Goal: Transaction & Acquisition: Purchase product/service

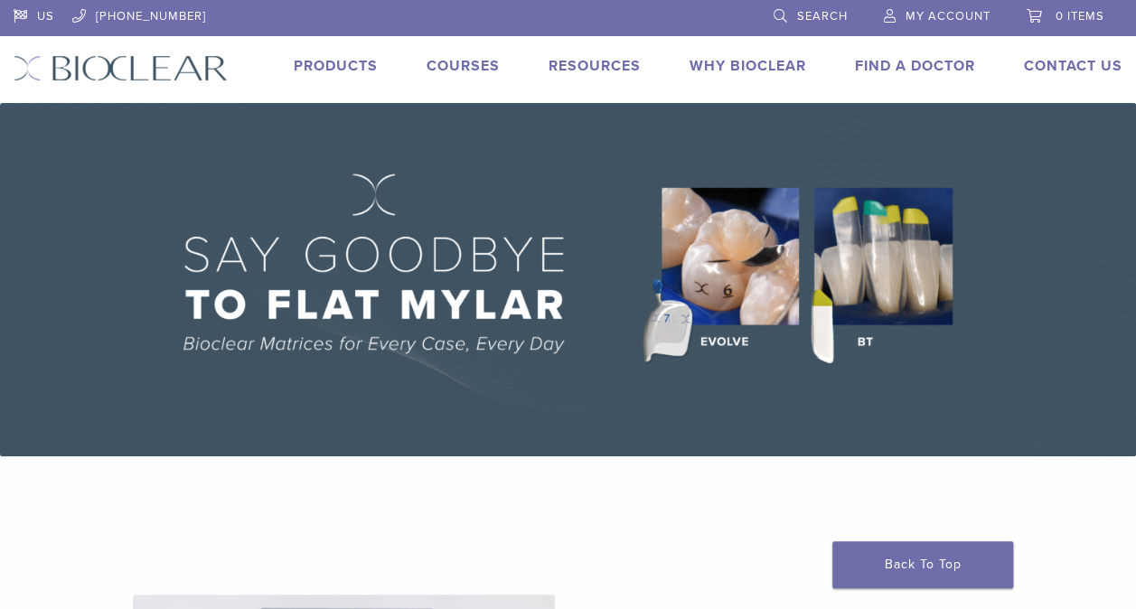
click at [882, 234] on img at bounding box center [568, 279] width 1136 height 353
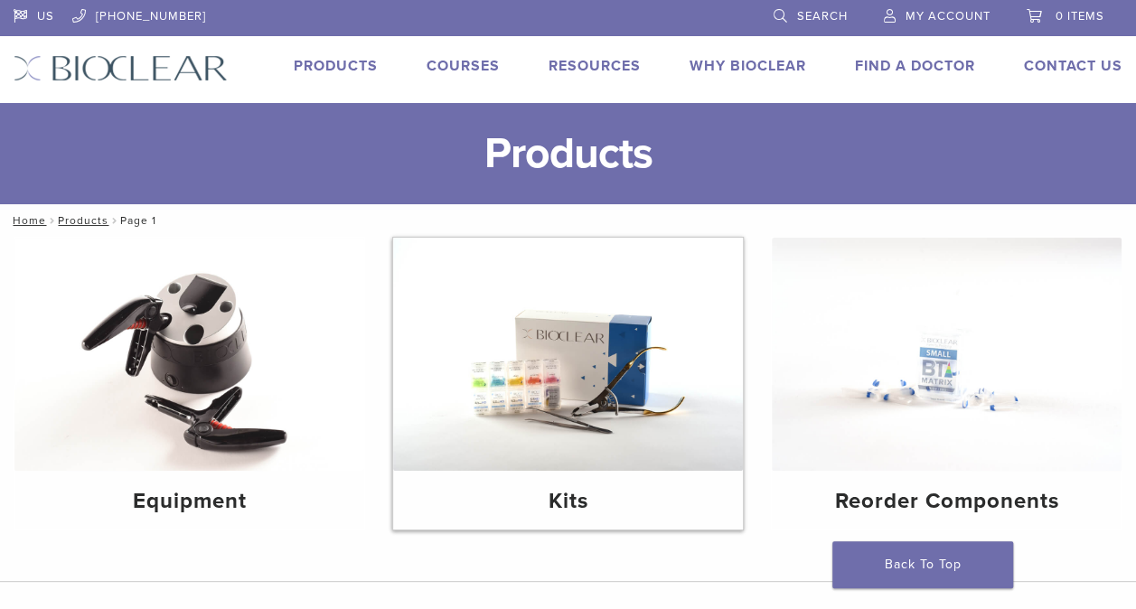
click at [509, 362] on img at bounding box center [568, 354] width 350 height 233
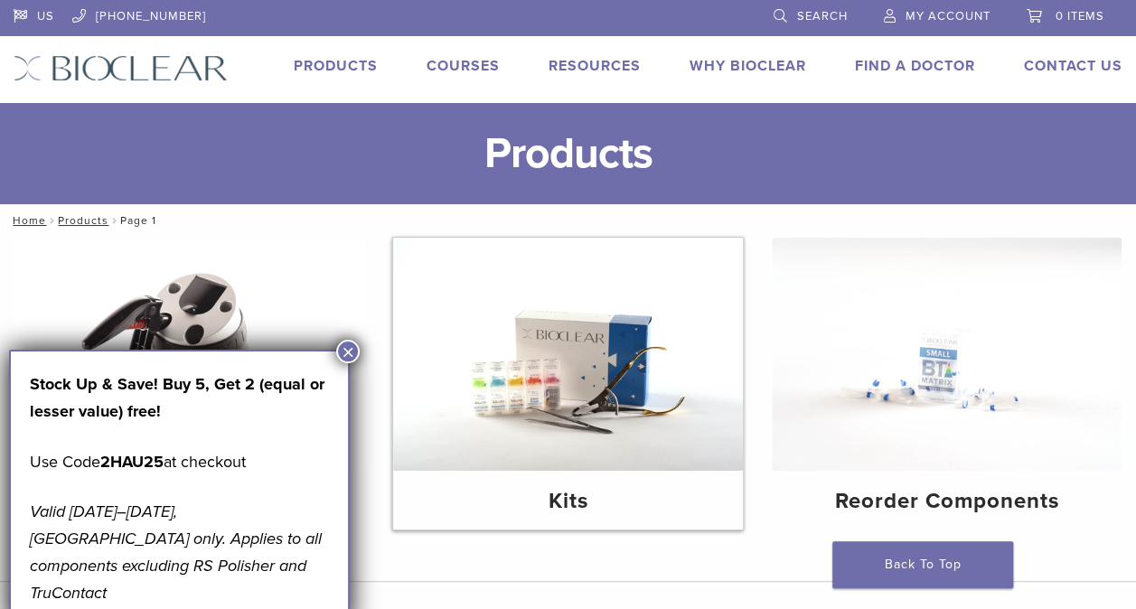
click at [509, 362] on img at bounding box center [568, 354] width 350 height 233
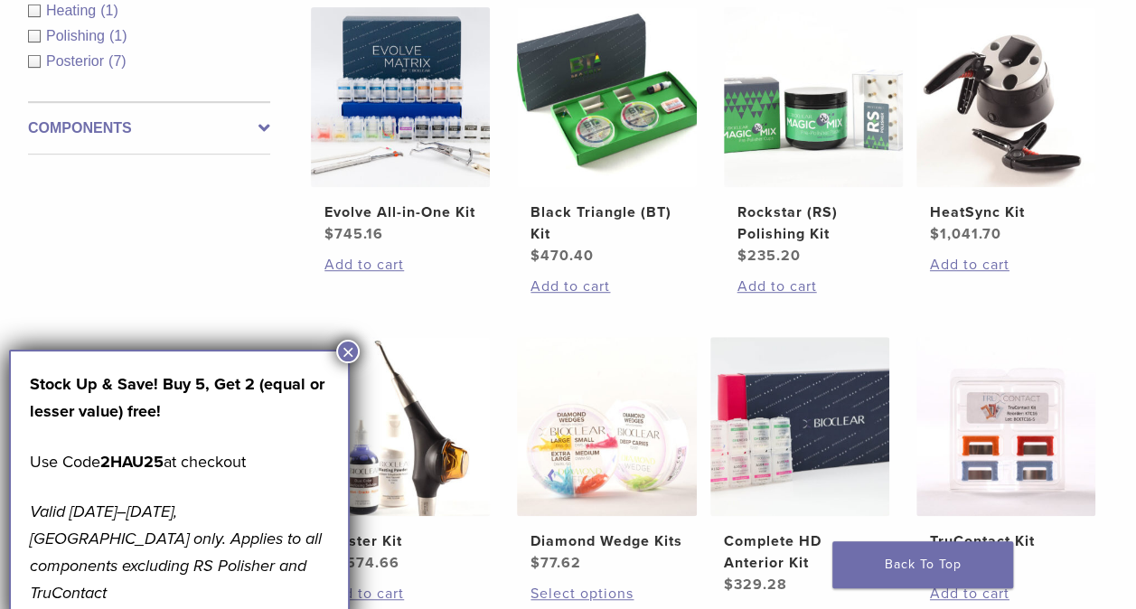
scroll to position [418, 0]
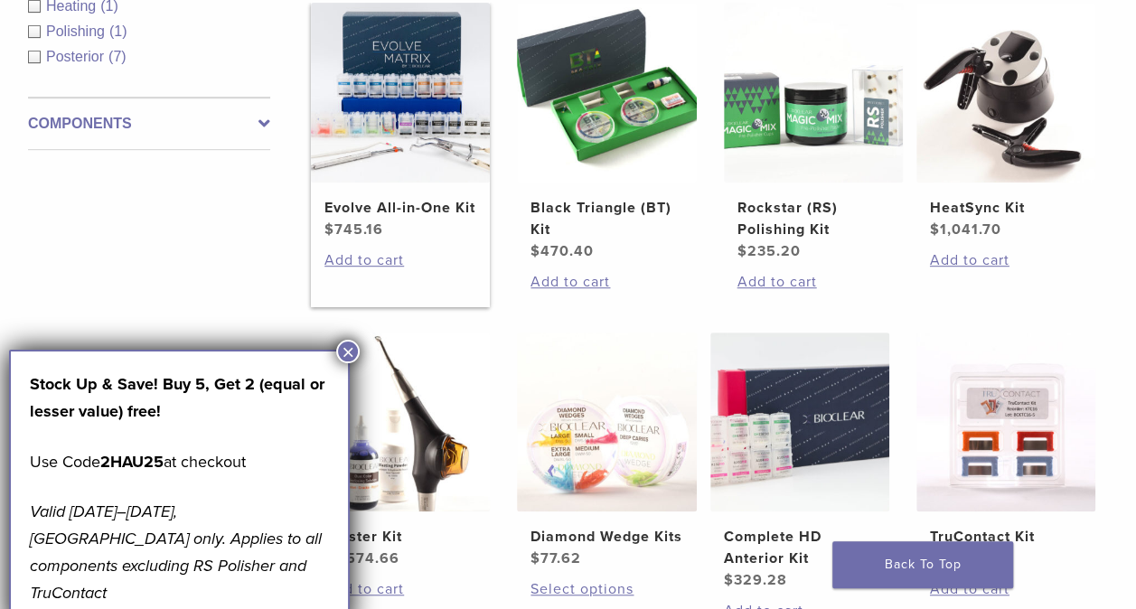
click at [358, 210] on h2 "Evolve All-in-One Kit" at bounding box center [400, 208] width 152 height 22
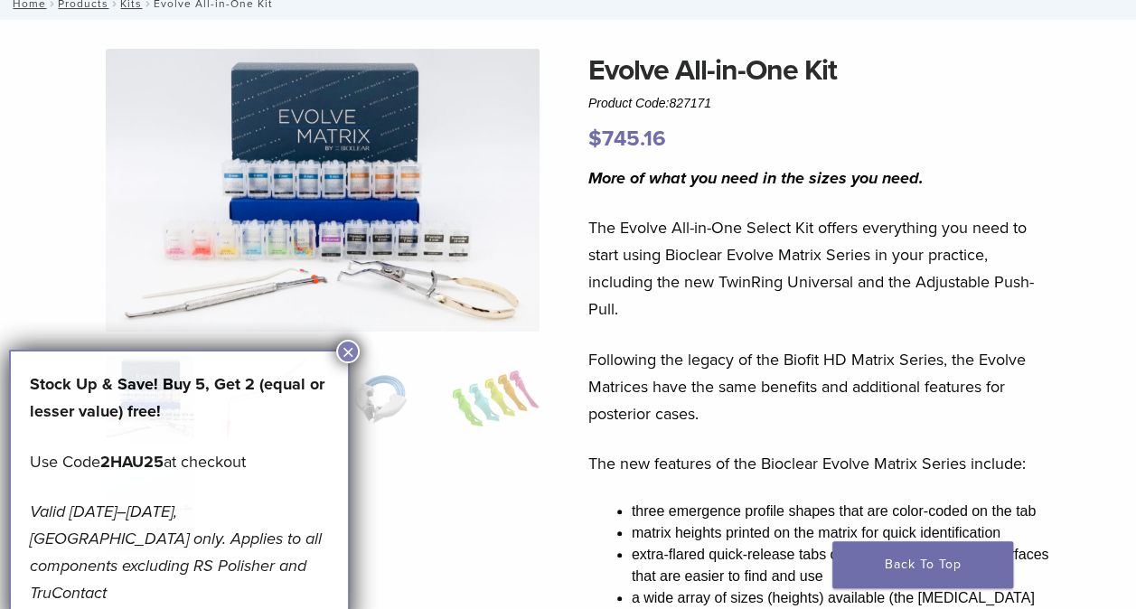
scroll to position [124, 0]
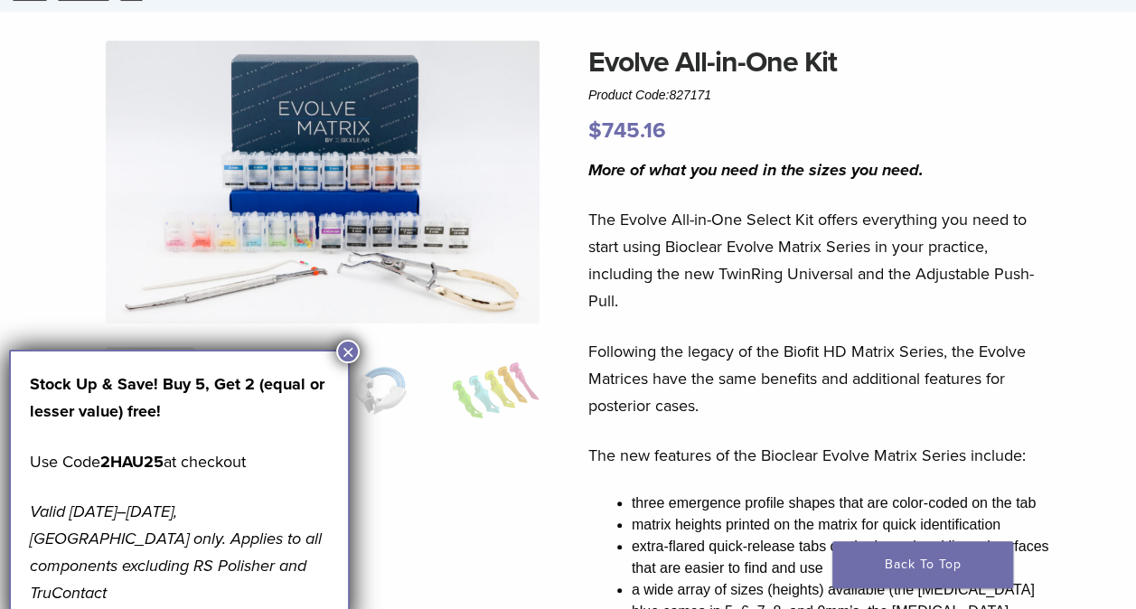
drag, startPoint x: 716, startPoint y: 86, endPoint x: 575, endPoint y: 88, distance: 141.0
copy span "Product Code: 827171"
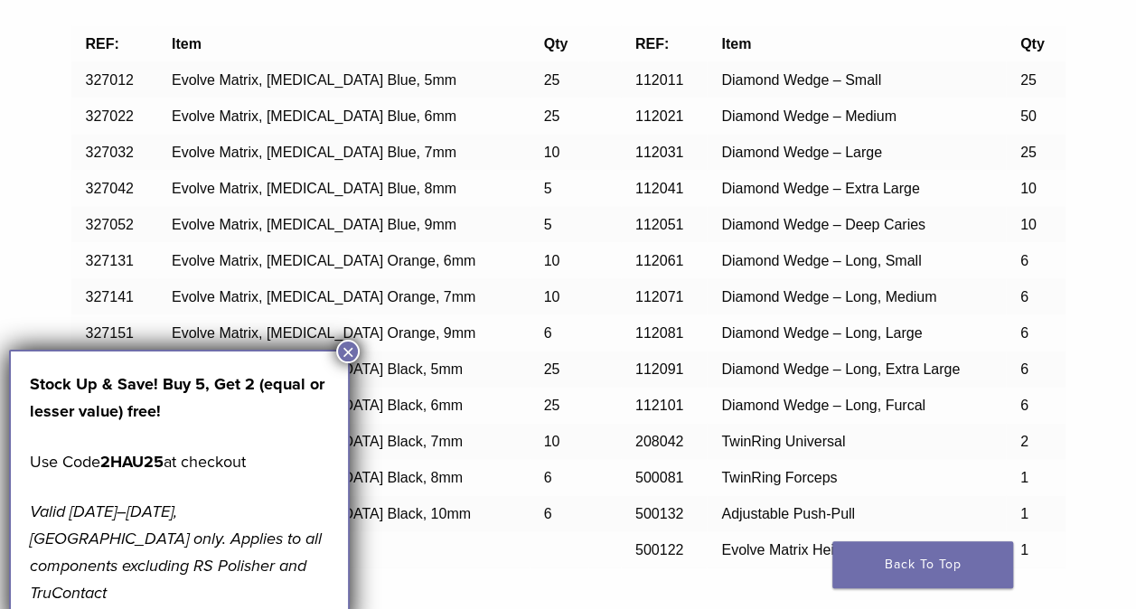
scroll to position [1826, 0]
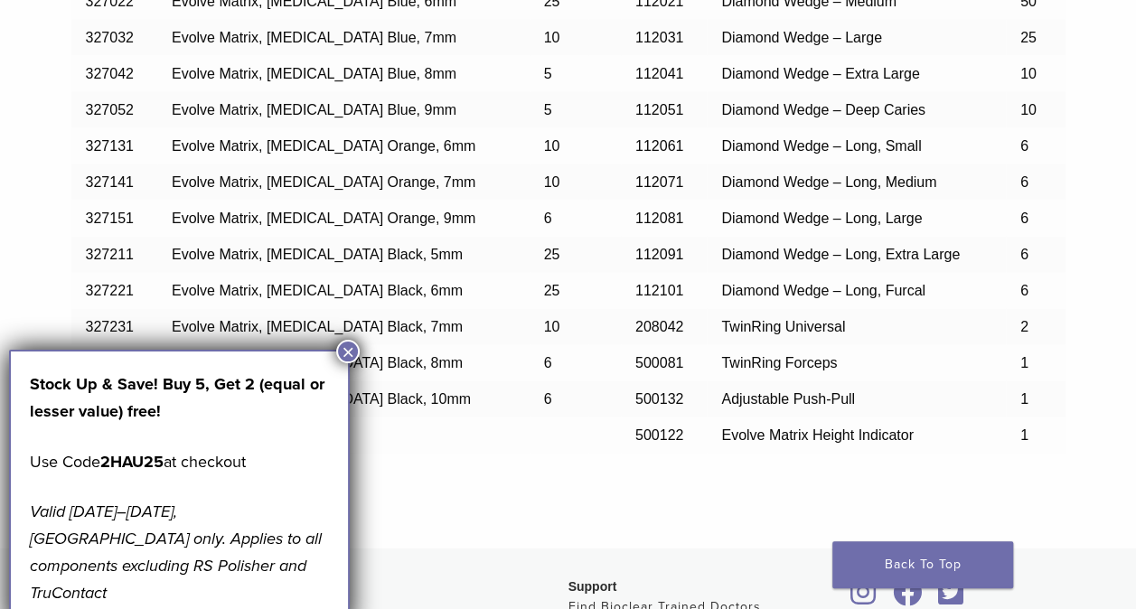
click at [348, 348] on button "×" at bounding box center [347, 351] width 23 height 23
